Goal: Task Accomplishment & Management: Use online tool/utility

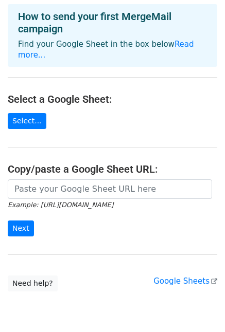
scroll to position [80, 0]
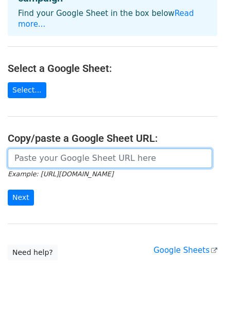
click at [72, 151] on input "url" at bounding box center [110, 159] width 204 height 20
paste input "https://docs.google.com/spreadsheets/d/1cA0Xe8F_9BF2huJEqoew3-9gw49MpM7epgtLf1J…"
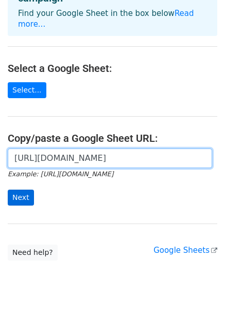
type input "https://docs.google.com/spreadsheets/d/1cA0Xe8F_9BF2huJEqoew3-9gw49MpM7epgtLf1J…"
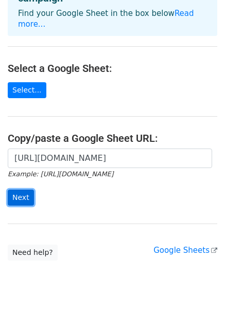
click at [19, 190] on input "Next" at bounding box center [21, 198] width 26 height 16
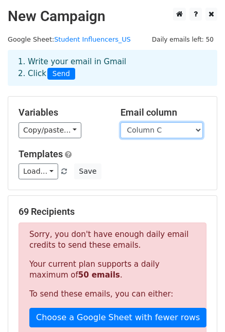
click at [173, 127] on select "Column A Column B Column C Column D Column E Column F Column G Column H Column …" at bounding box center [161, 130] width 82 height 16
select select "Column I"
click at [120, 122] on select "Column A Column B Column C Column D Column E Column F Column G Column H Column …" at bounding box center [161, 130] width 82 height 16
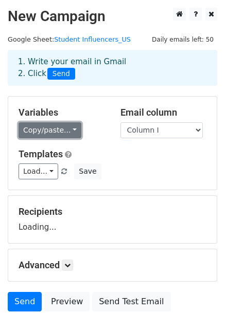
click at [72, 132] on link "Copy/paste..." at bounding box center [50, 130] width 63 height 16
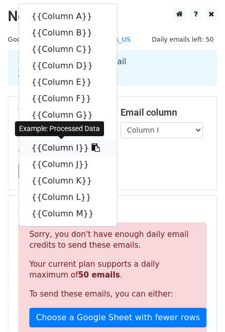
click at [68, 152] on link "{{Column I}}" at bounding box center [68, 148] width 98 height 16
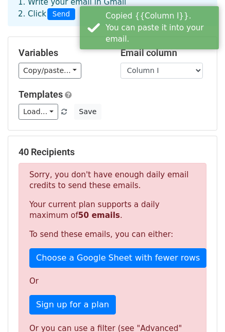
scroll to position [61, 0]
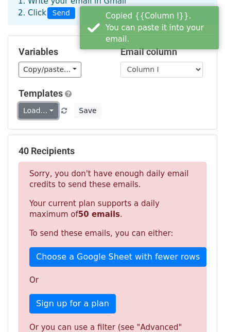
click at [47, 108] on link "Load..." at bounding box center [39, 111] width 40 height 16
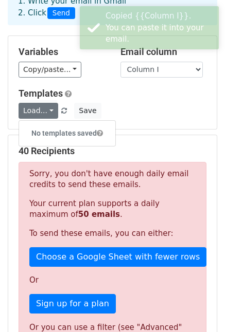
click at [108, 96] on h5 "Templates" at bounding box center [113, 93] width 188 height 11
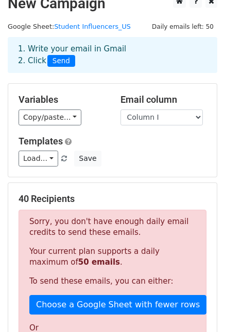
scroll to position [0, 0]
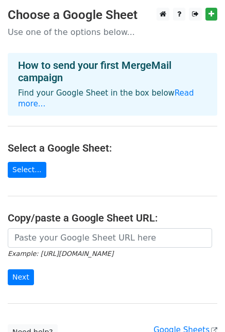
scroll to position [34, 0]
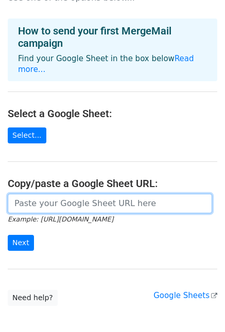
click at [76, 194] on input "url" at bounding box center [110, 204] width 204 height 20
paste input "[URL][DOMAIN_NAME]"
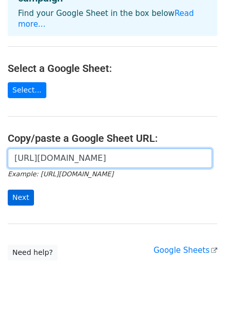
type input "[URL][DOMAIN_NAME]"
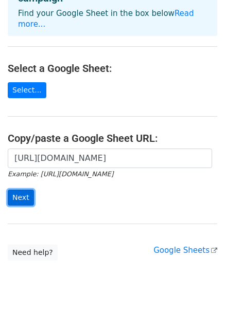
click at [26, 190] on input "Next" at bounding box center [21, 198] width 26 height 16
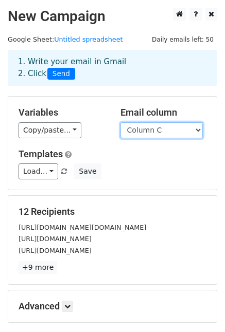
click at [164, 138] on select "Column A Column B Column C Column D Column E Column F Column G Column H Column …" at bounding box center [161, 130] width 82 height 16
select select "Column I"
click at [120, 122] on select "Column A Column B Column C Column D Column E Column F Column G Column H Column …" at bounding box center [161, 130] width 82 height 16
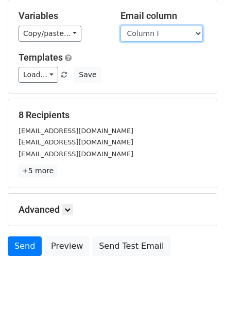
scroll to position [108, 0]
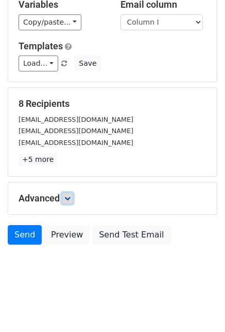
click at [67, 199] on icon at bounding box center [67, 198] width 6 height 6
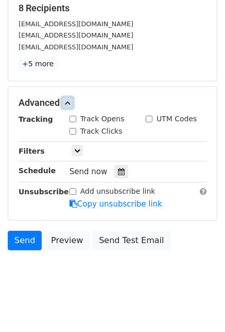
scroll to position [209, 0]
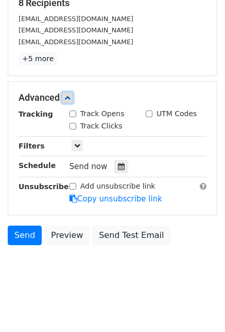
click at [65, 98] on link at bounding box center [67, 97] width 11 height 11
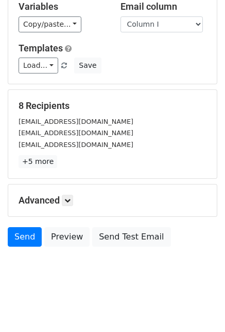
scroll to position [108, 0]
